Goal: Task Accomplishment & Management: Manage account settings

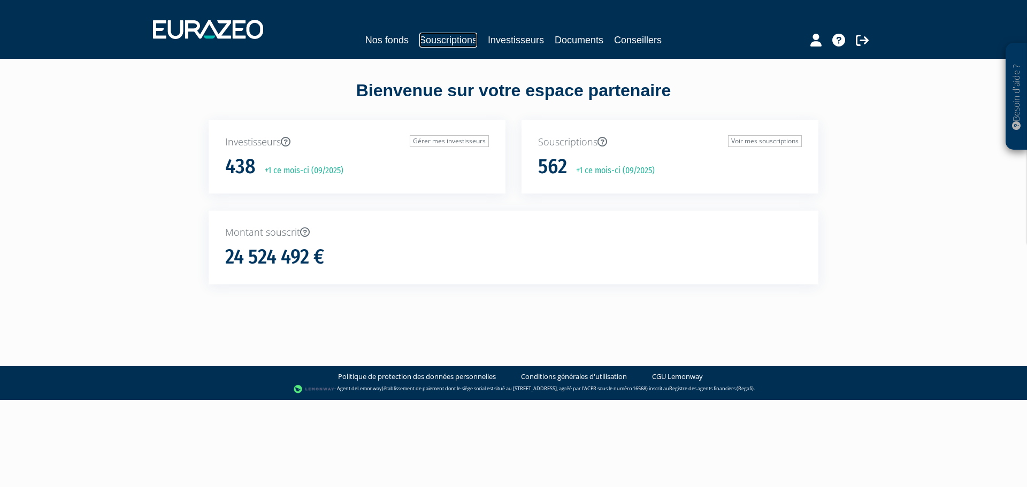
click at [453, 42] on link "Souscriptions" at bounding box center [448, 40] width 58 height 15
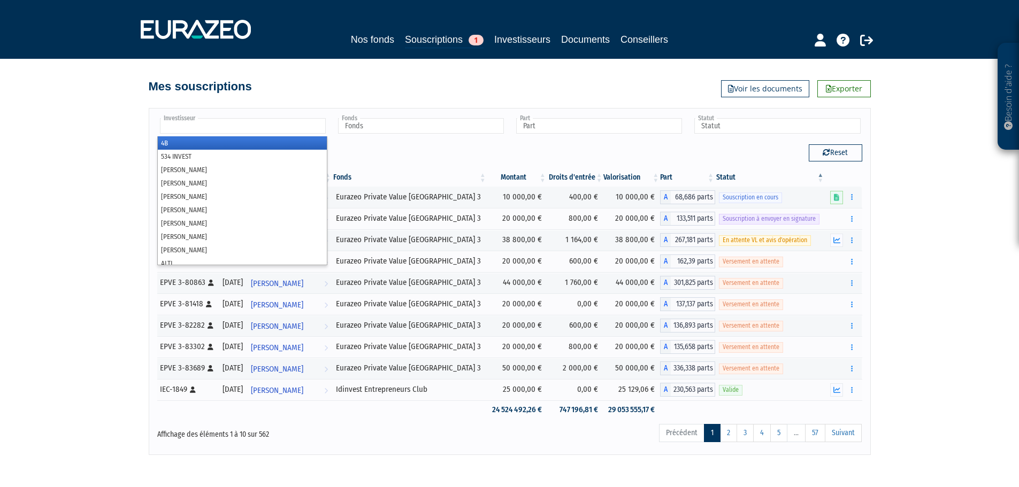
click at [260, 126] on input "text" at bounding box center [243, 126] width 166 height 16
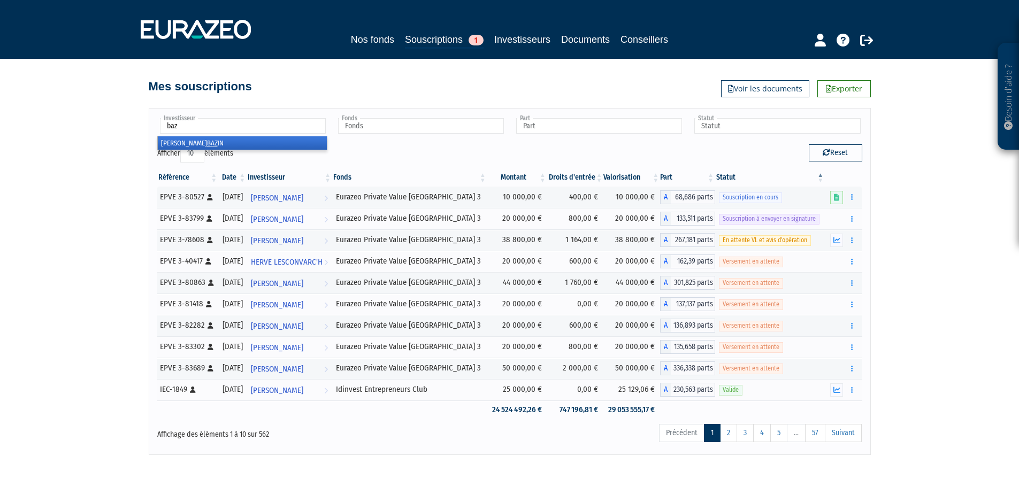
type input "baz"
click at [207, 143] on em "BAZ" at bounding box center [212, 143] width 11 height 8
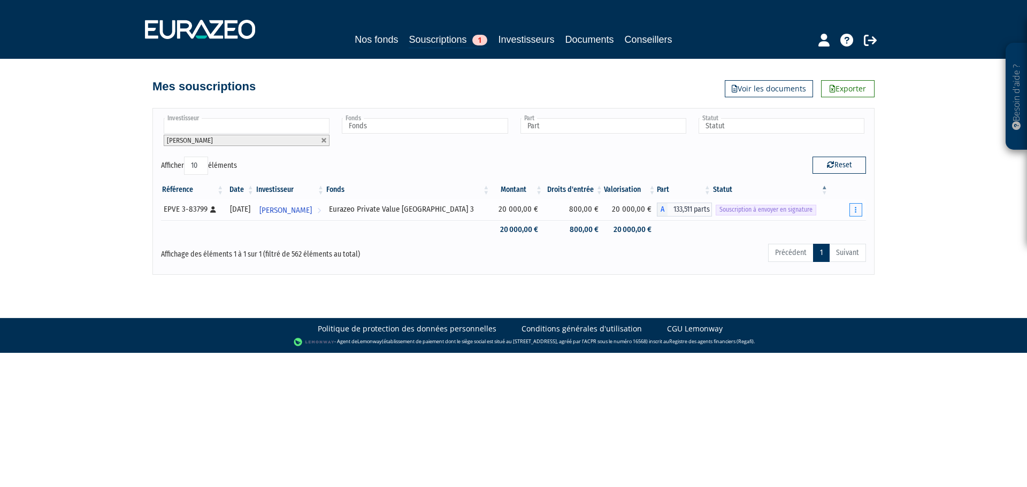
click at [857, 209] on button "button" at bounding box center [855, 209] width 13 height 13
click at [837, 226] on link "Envoyer à signer" at bounding box center [828, 229] width 61 height 18
click at [312, 209] on span "[PERSON_NAME]" at bounding box center [285, 210] width 52 height 20
